Goal: Obtain resource: Obtain resource

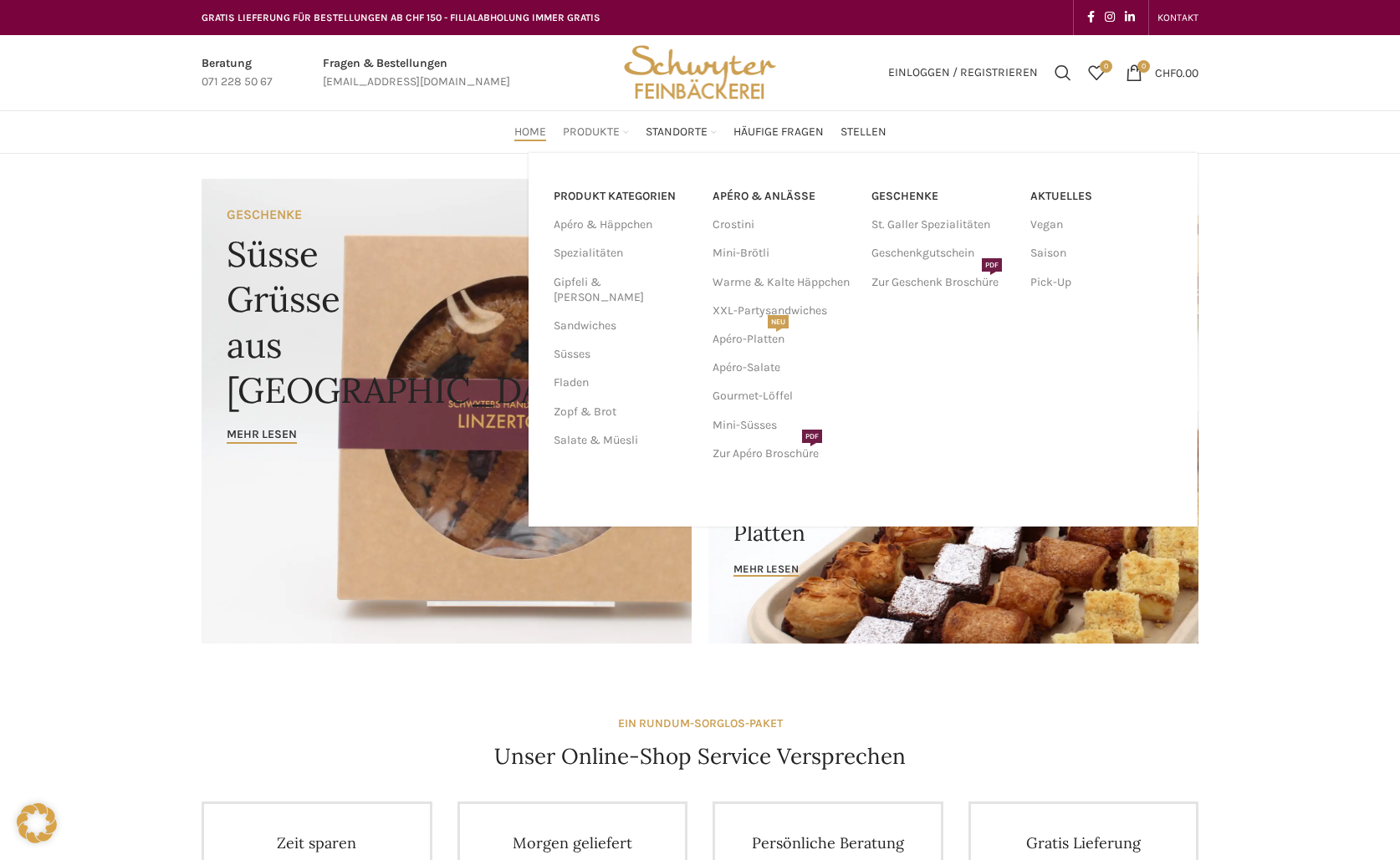
click at [590, 127] on span "Produkte" at bounding box center [592, 132] width 57 height 16
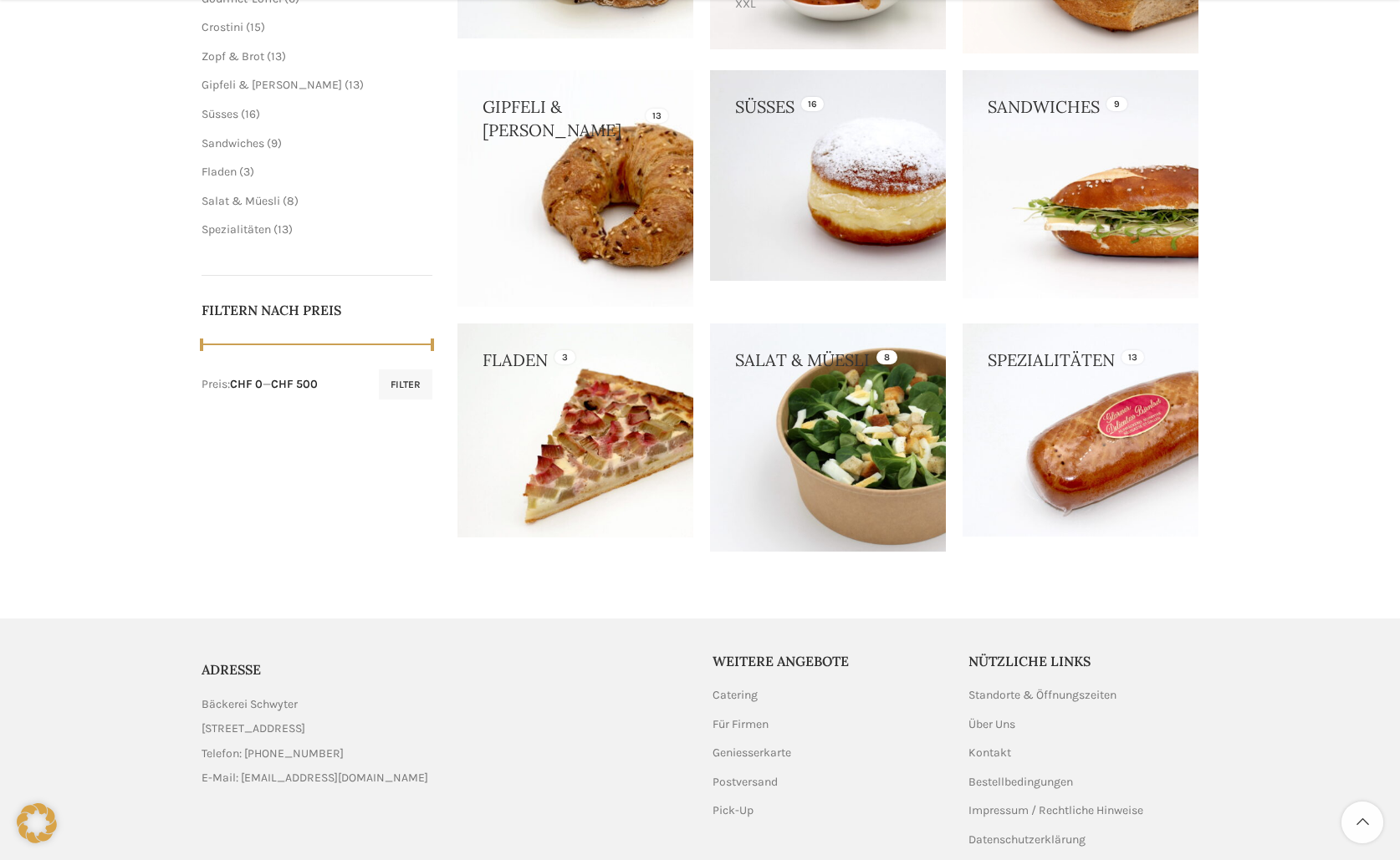
scroll to position [580, 0]
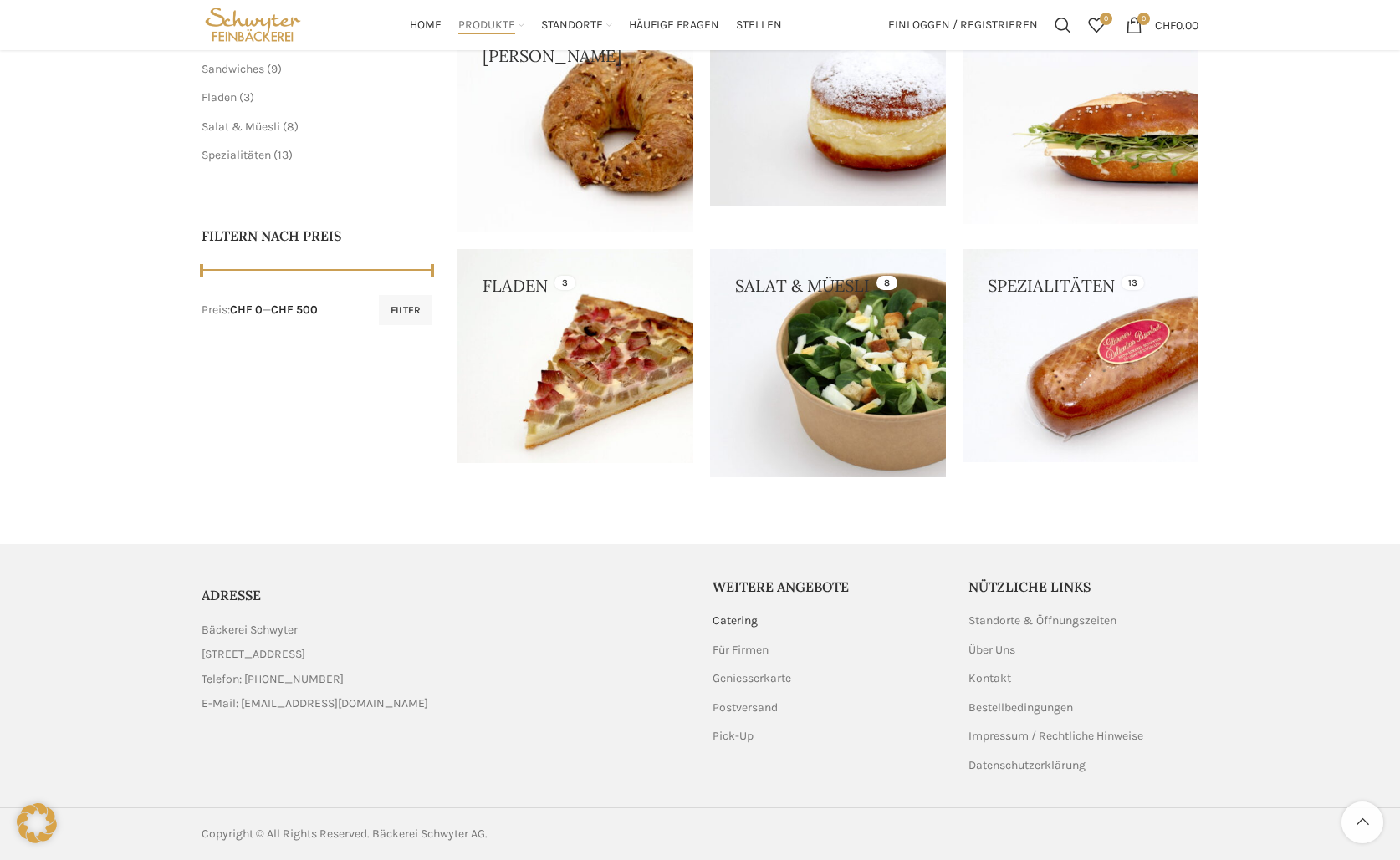
click at [735, 623] on link "Catering" at bounding box center [736, 621] width 47 height 17
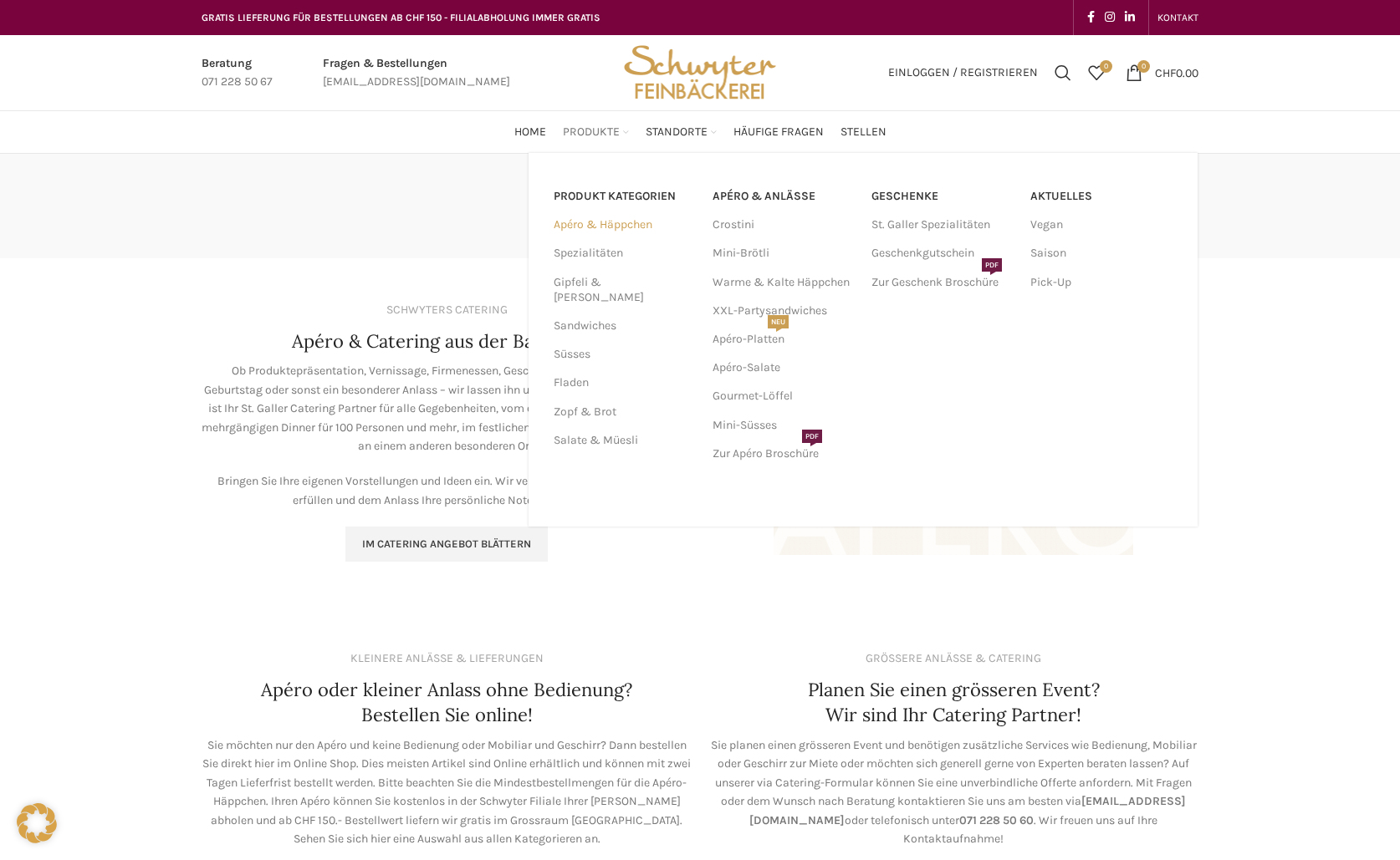
click at [649, 223] on link "Apéro & Häppchen" at bounding box center [623, 224] width 138 height 29
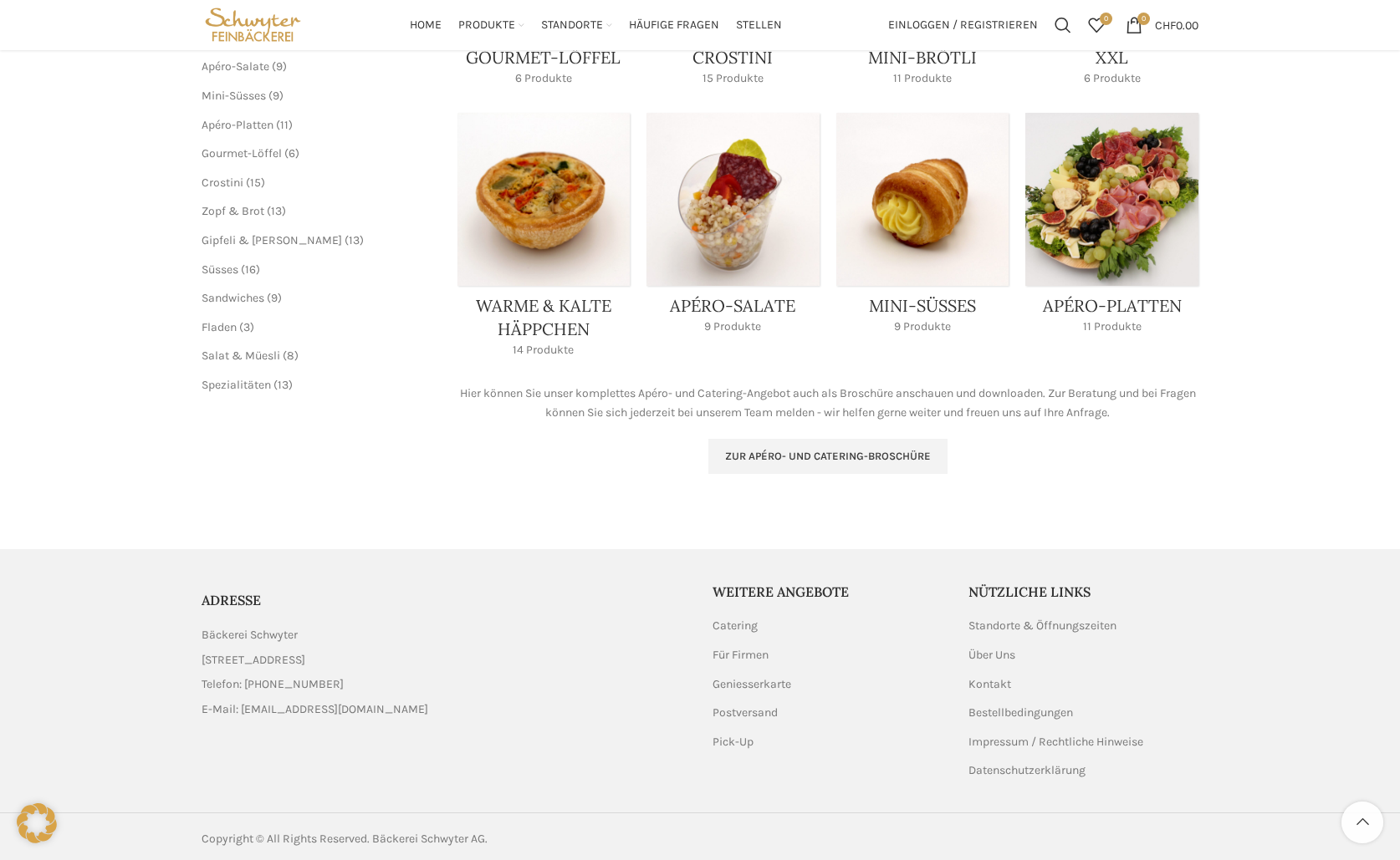
scroll to position [440, 0]
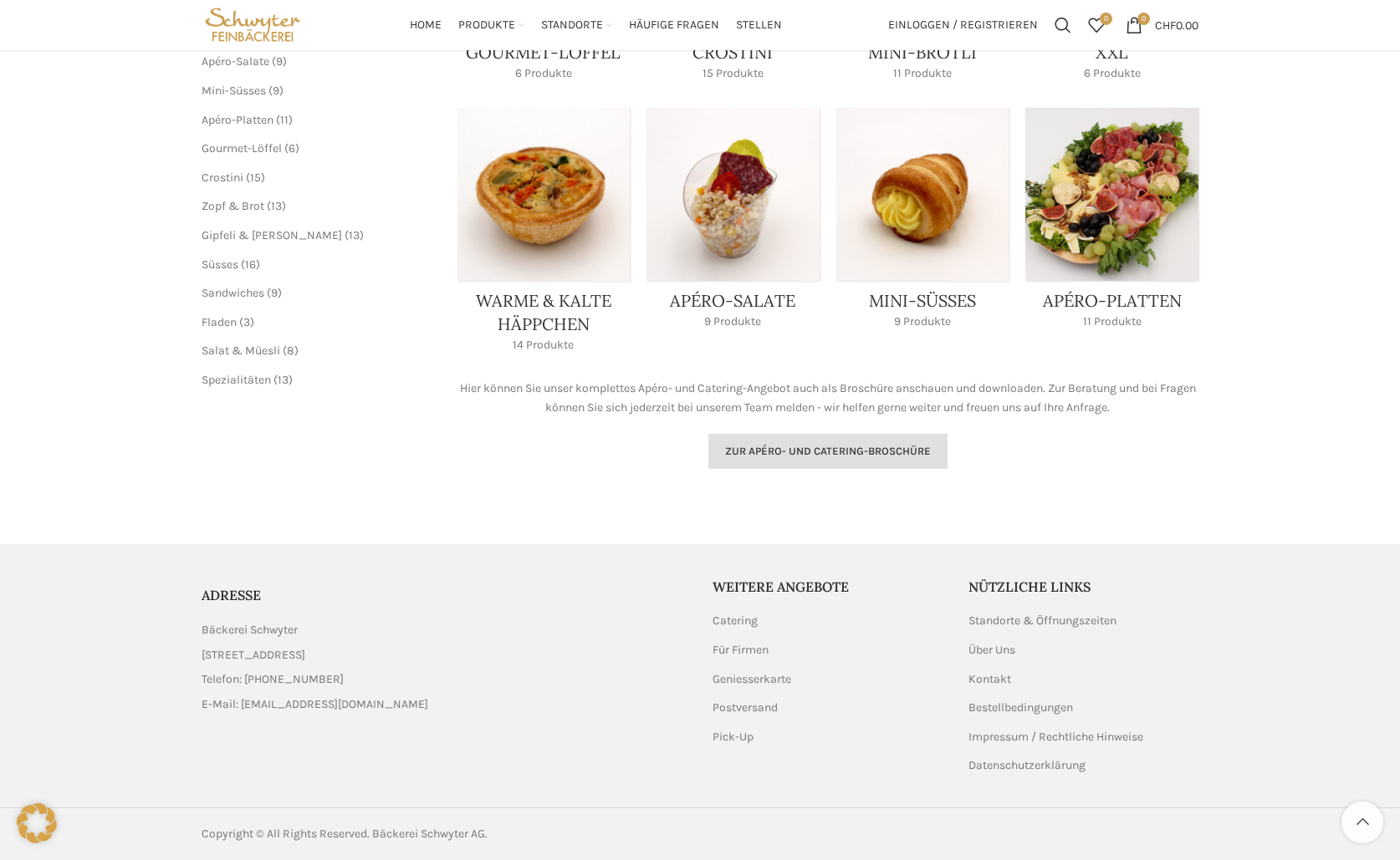
click at [843, 446] on span "Zur Apéro- und Catering-Broschüre" at bounding box center [828, 451] width 206 height 13
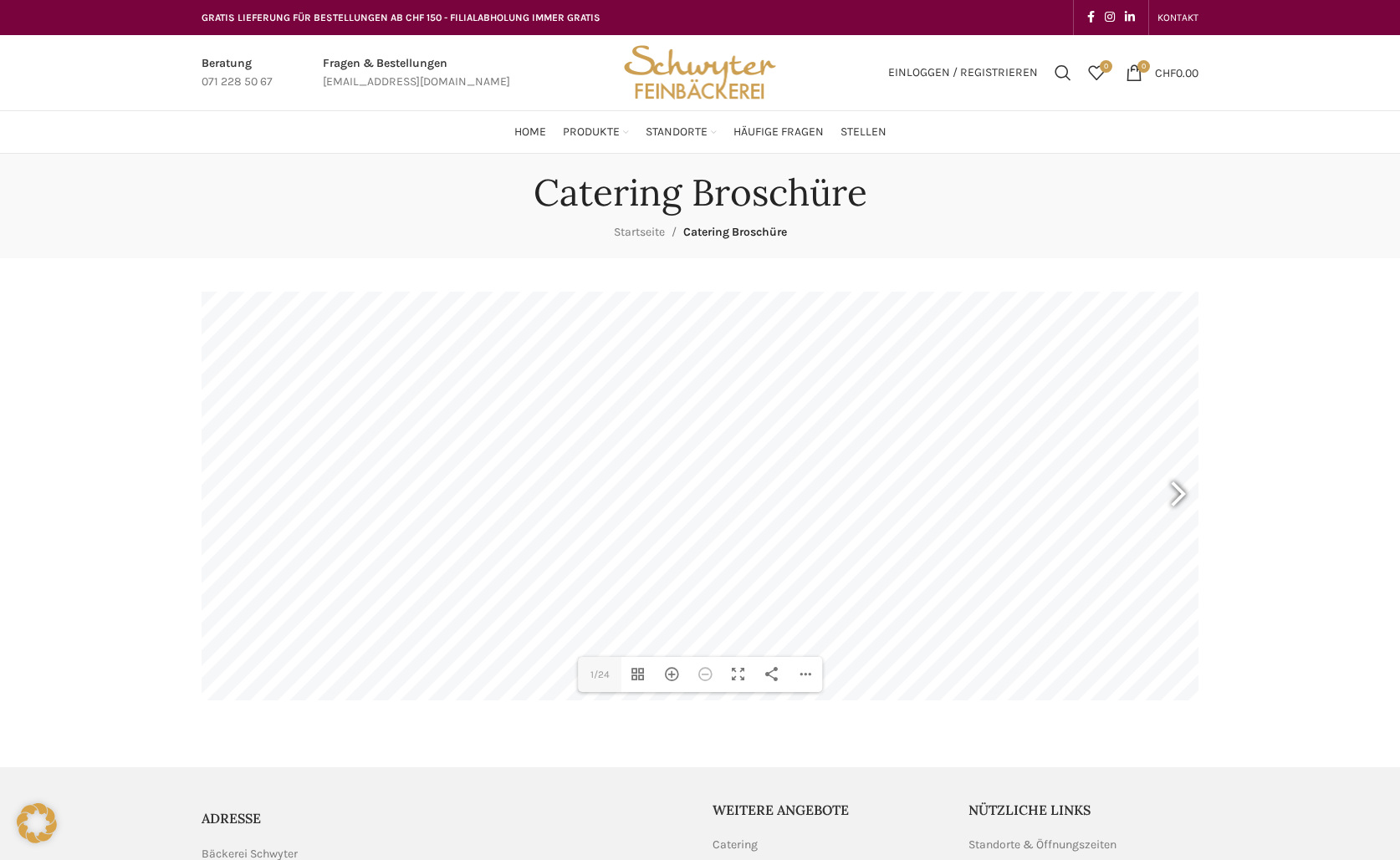
click at [1183, 492] on div at bounding box center [1171, 496] width 39 height 62
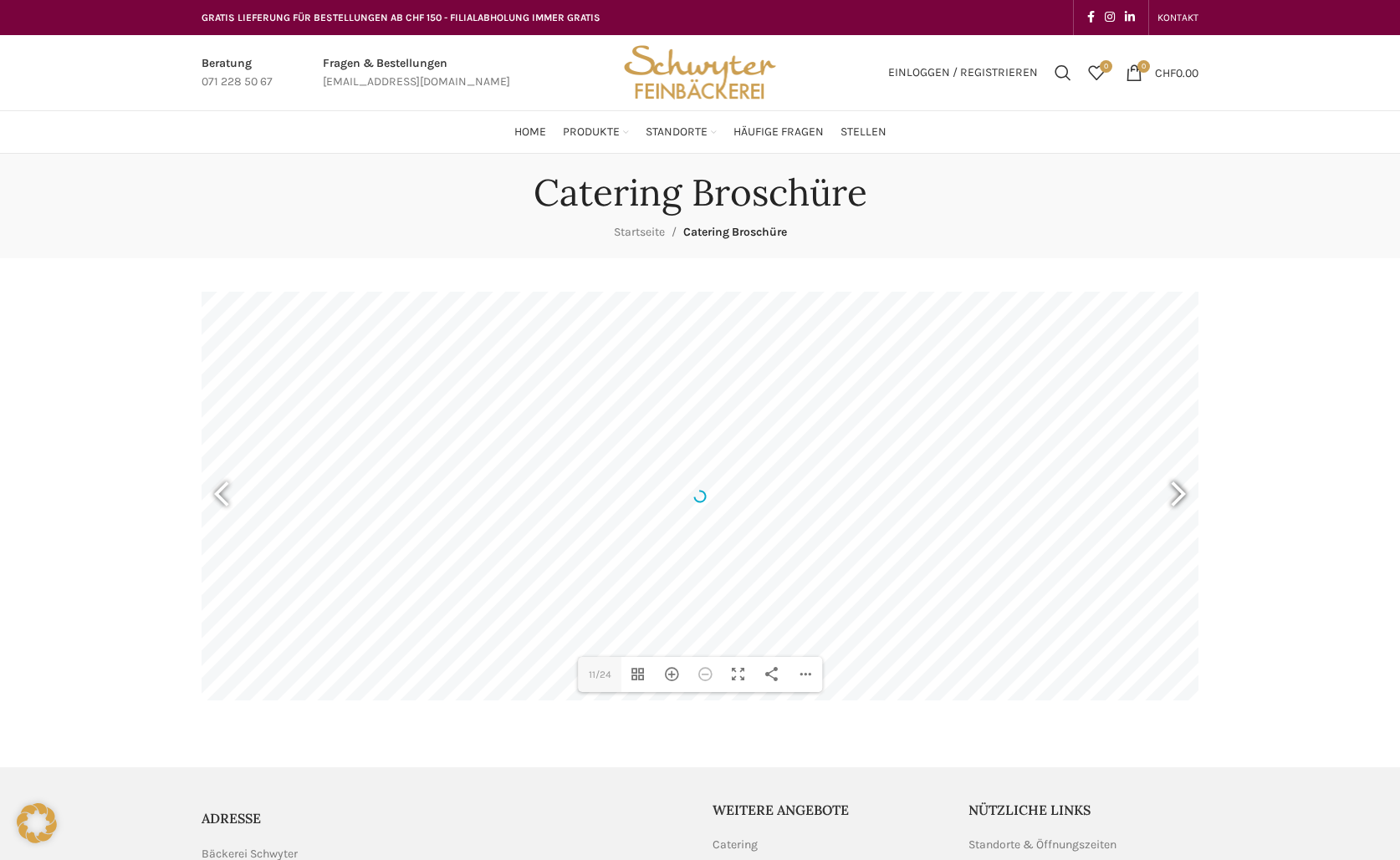
click at [1183, 492] on div at bounding box center [1171, 496] width 39 height 62
click at [210, 496] on div at bounding box center [229, 496] width 39 height 62
click at [673, 679] on div "Hereinzoomen" at bounding box center [671, 675] width 33 height 35
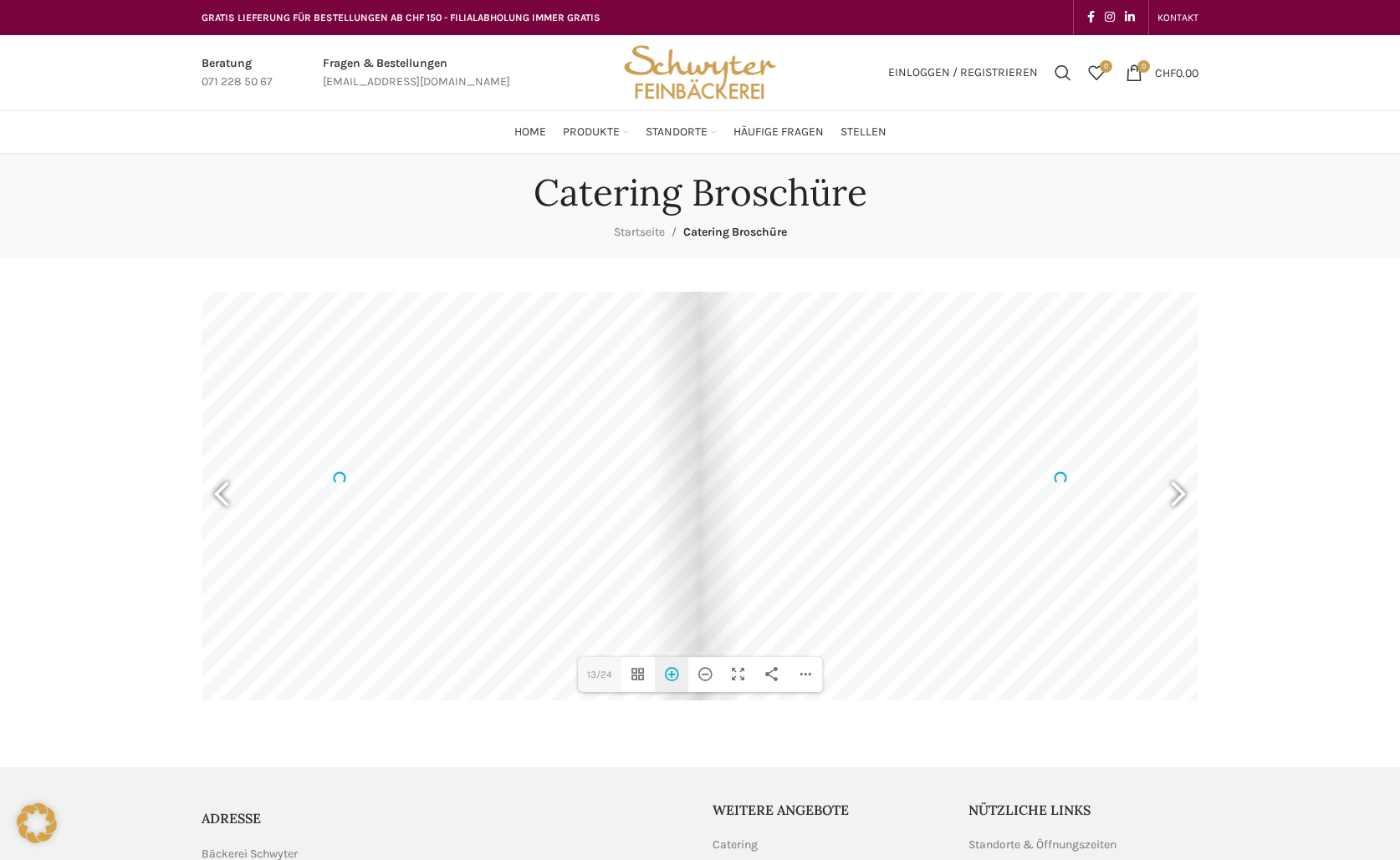
click at [673, 679] on div "Hereinzoomen" at bounding box center [671, 675] width 33 height 35
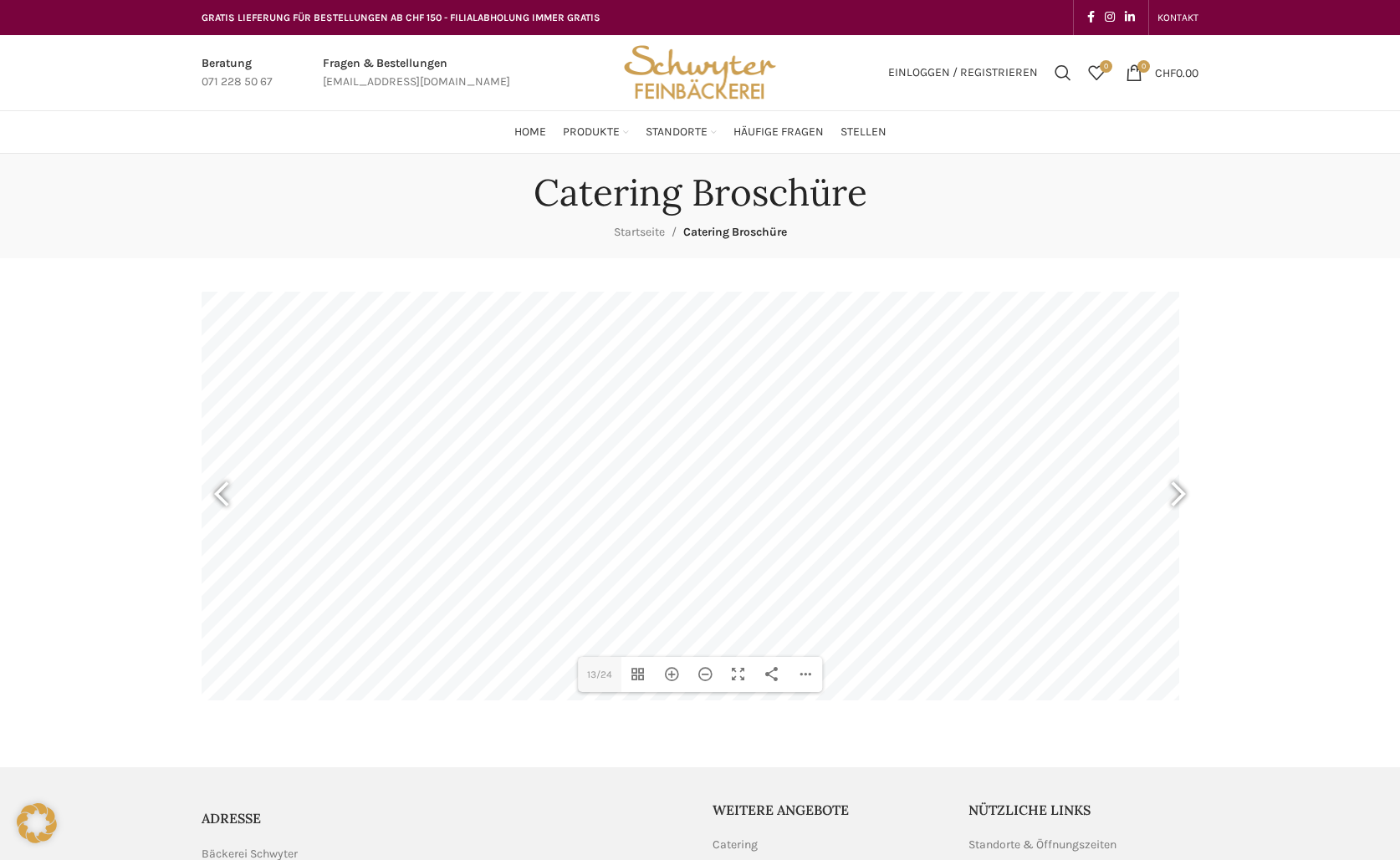
drag, startPoint x: 923, startPoint y: 582, endPoint x: 269, endPoint y: 469, distance: 663.7
click at [269, 469] on div at bounding box center [638, 364] width 1081 height 765
drag, startPoint x: 1055, startPoint y: 574, endPoint x: 1238, endPoint y: 651, distance: 198.5
click at [1238, 651] on div "Catering Broschüre Startseite Catering Broschüre DearFlip: lädt PDF 99% ... Clo…" at bounding box center [700, 444] width 1400 height 580
click at [1180, 495] on div at bounding box center [1171, 496] width 39 height 62
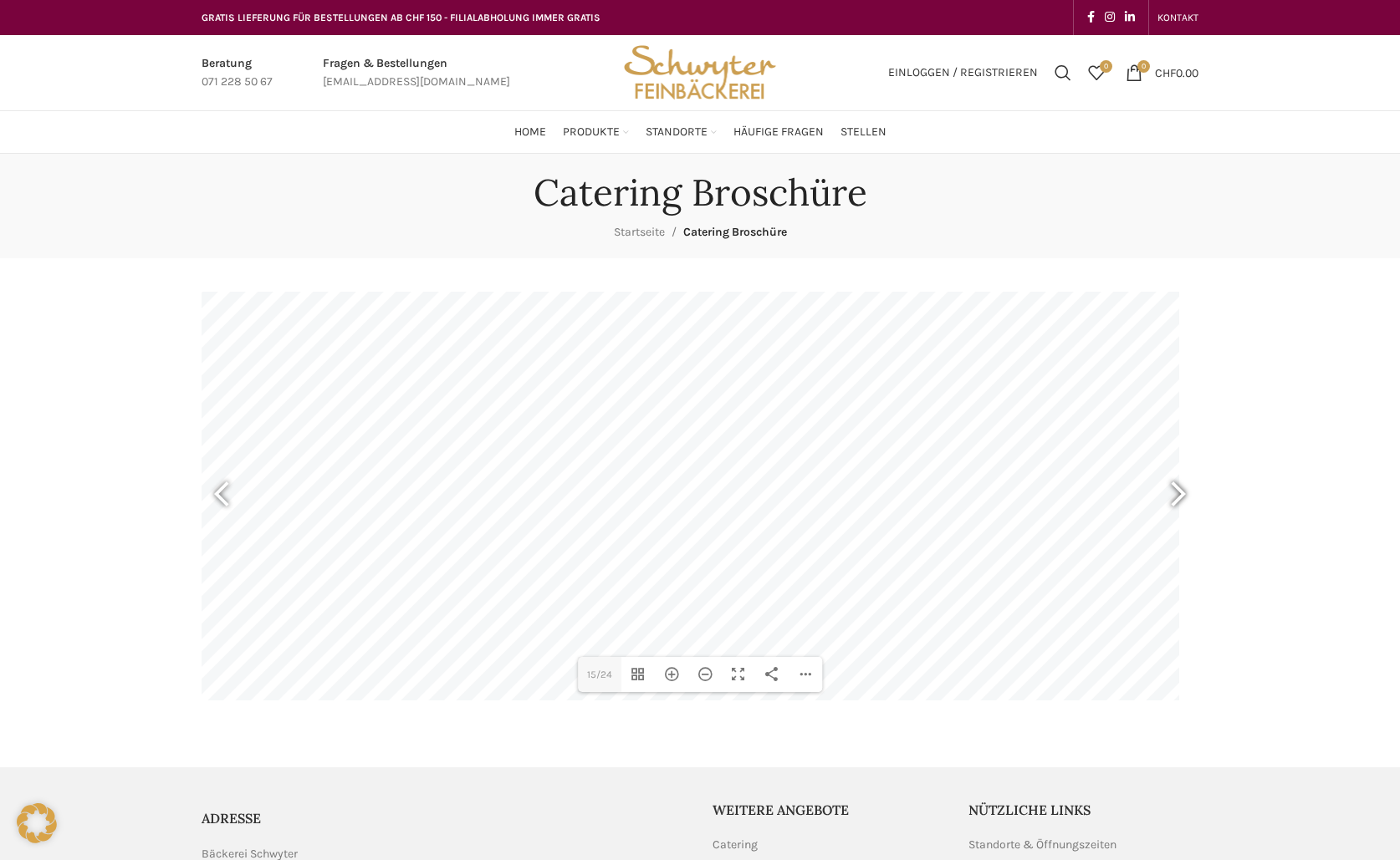
click at [1180, 495] on div at bounding box center [1171, 496] width 39 height 62
type input "17"
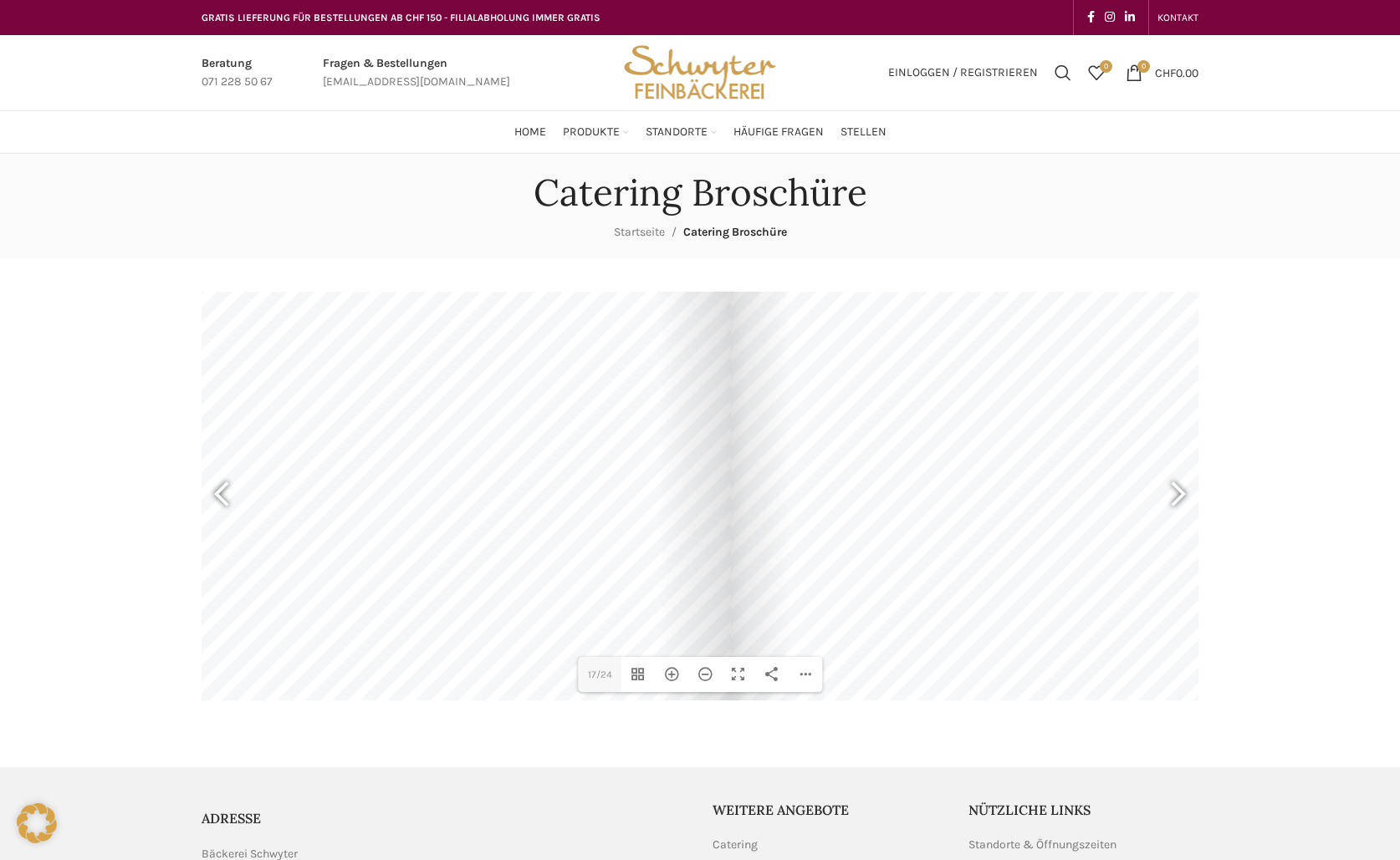
drag, startPoint x: 259, startPoint y: 520, endPoint x: 891, endPoint y: 541, distance: 632.3
click at [891, 541] on div at bounding box center [1271, 386] width 1081 height 765
